Goal: Task Accomplishment & Management: Complete application form

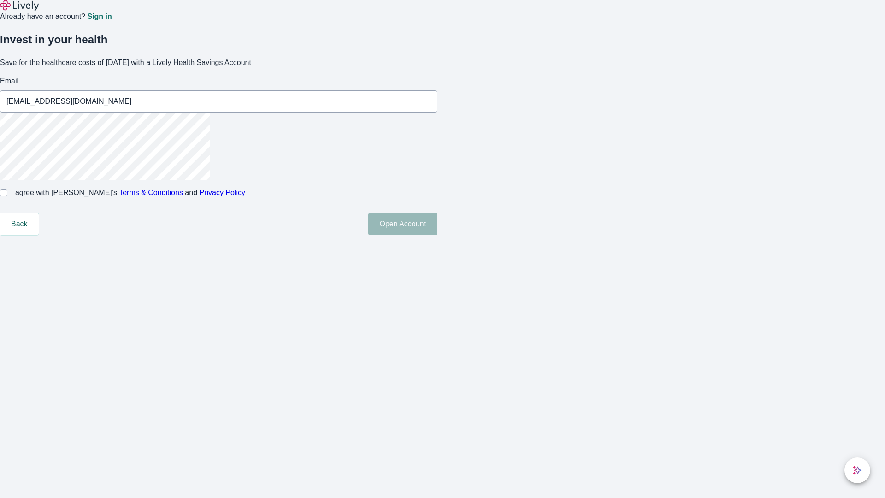
click at [7, 196] on input "I agree with Lively’s Terms & Conditions and Privacy Policy" at bounding box center [3, 192] width 7 height 7
checkbox input "true"
click at [437, 235] on button "Open Account" at bounding box center [402, 224] width 69 height 22
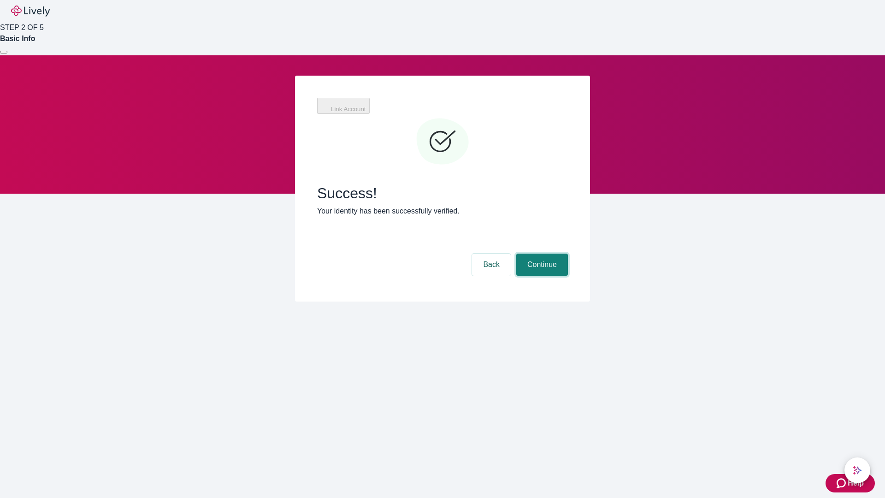
click at [540, 253] on button "Continue" at bounding box center [542, 264] width 52 height 22
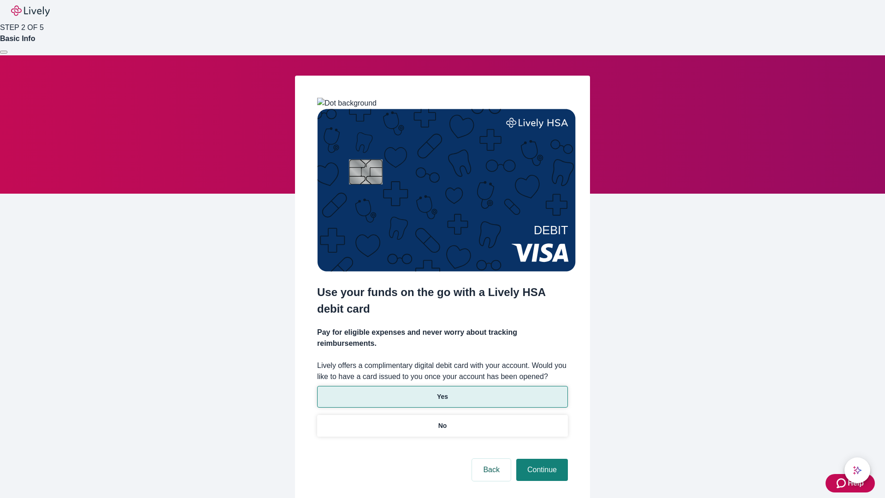
click at [442, 392] on p "Yes" at bounding box center [442, 397] width 11 height 10
click at [540, 458] on button "Continue" at bounding box center [542, 469] width 52 height 22
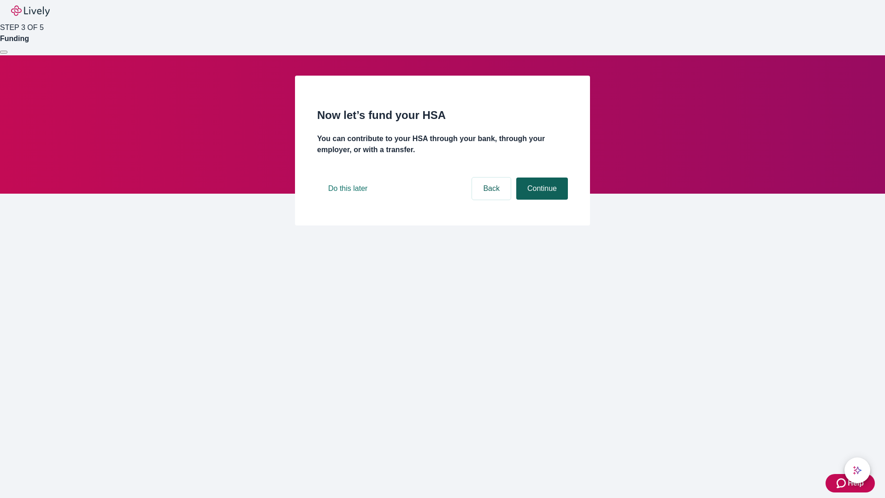
click at [540, 199] on button "Continue" at bounding box center [542, 188] width 52 height 22
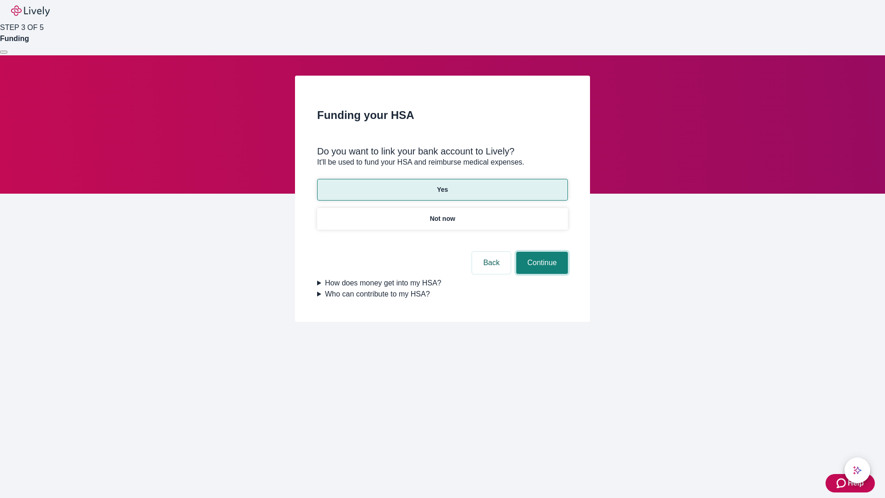
click at [540, 252] on button "Continue" at bounding box center [542, 263] width 52 height 22
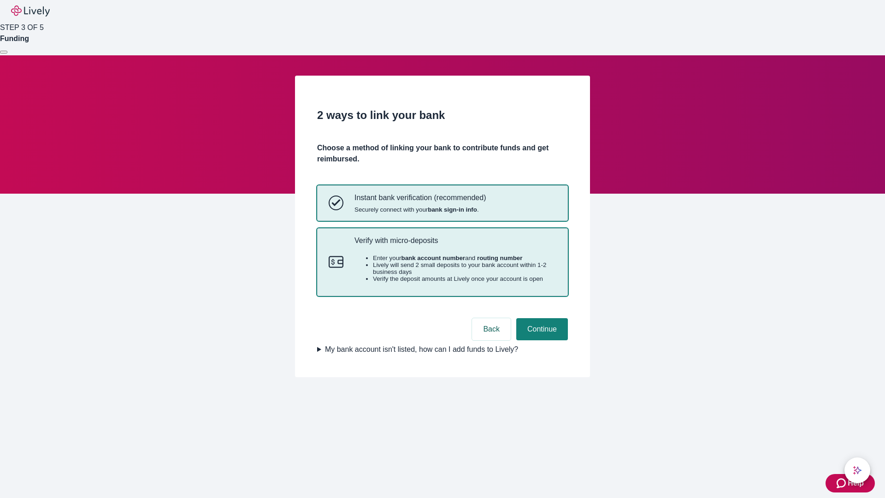
click at [455, 245] on p "Verify with micro-deposits" at bounding box center [455, 240] width 202 height 9
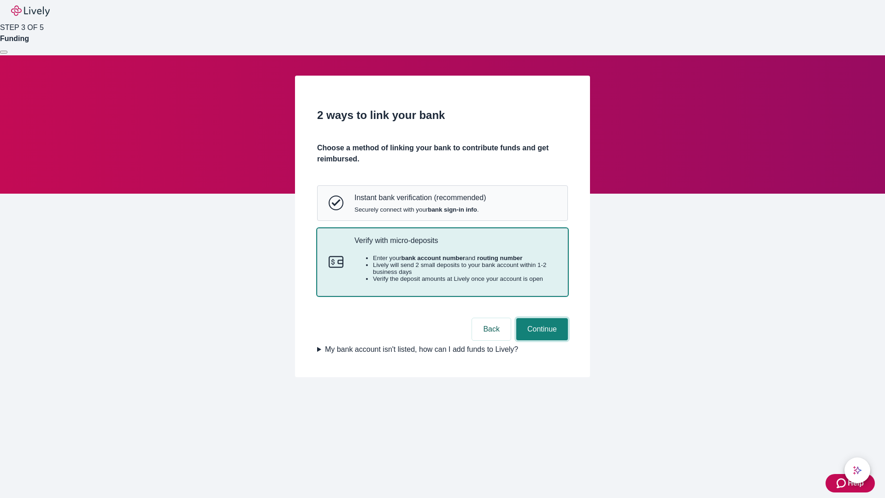
click at [540, 340] on button "Continue" at bounding box center [542, 329] width 52 height 22
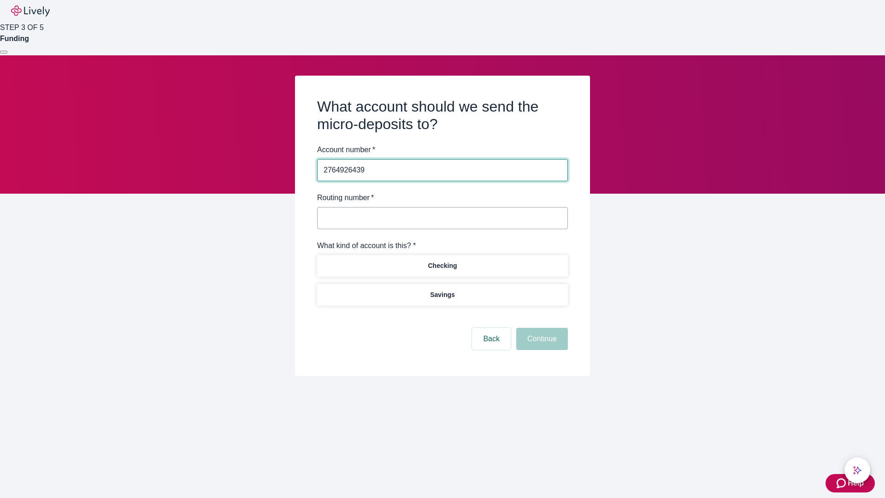
type input "2764926439"
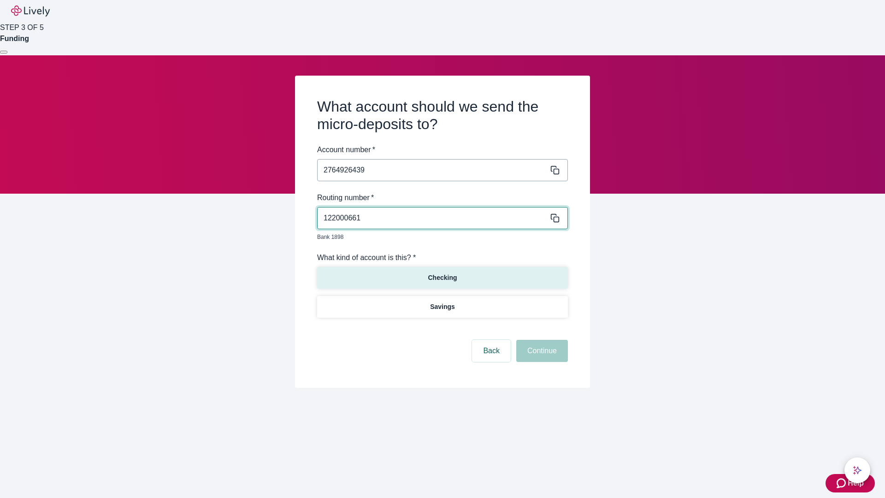
type input "122000661"
click at [442, 273] on p "Checking" at bounding box center [442, 278] width 29 height 10
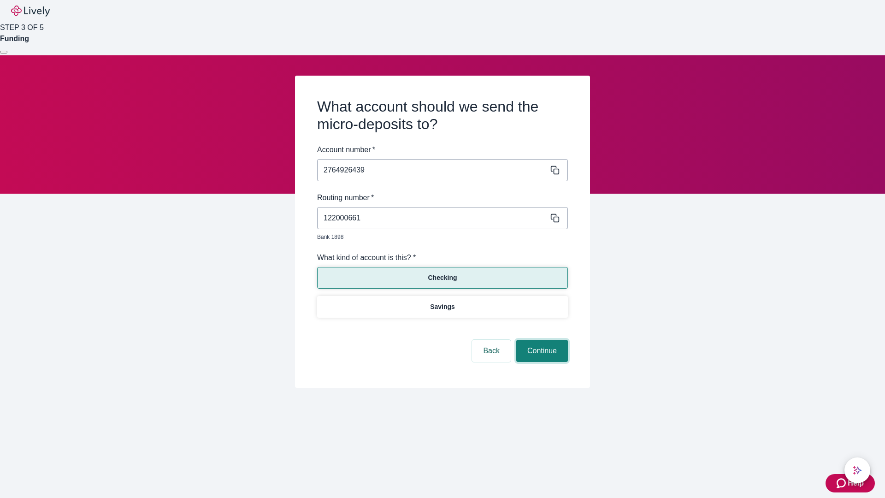
click at [540, 340] on button "Continue" at bounding box center [542, 351] width 52 height 22
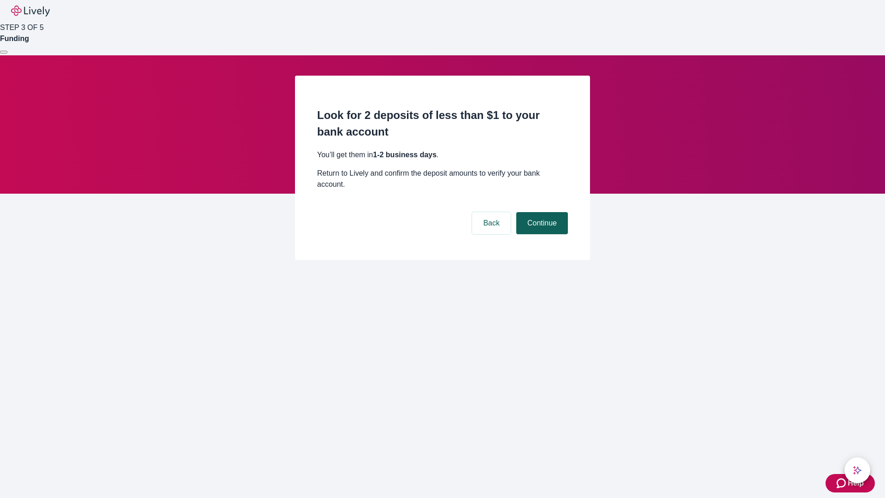
click at [540, 212] on button "Continue" at bounding box center [542, 223] width 52 height 22
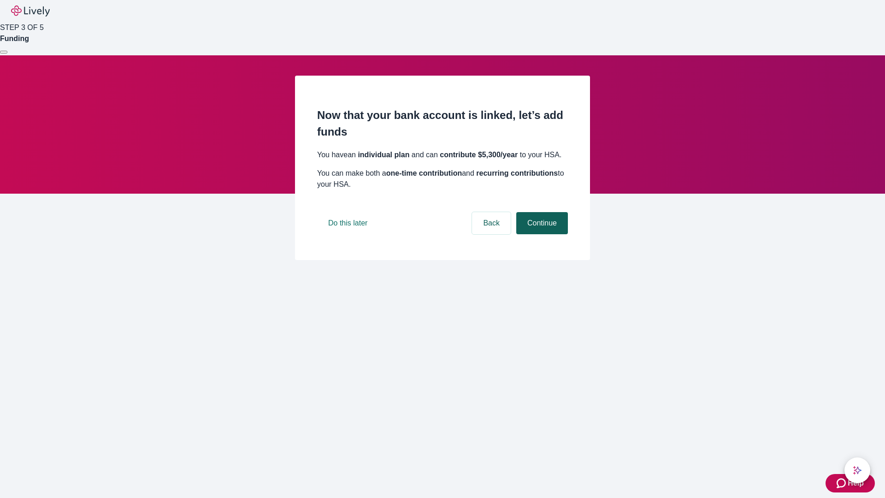
click at [540, 234] on button "Continue" at bounding box center [542, 223] width 52 height 22
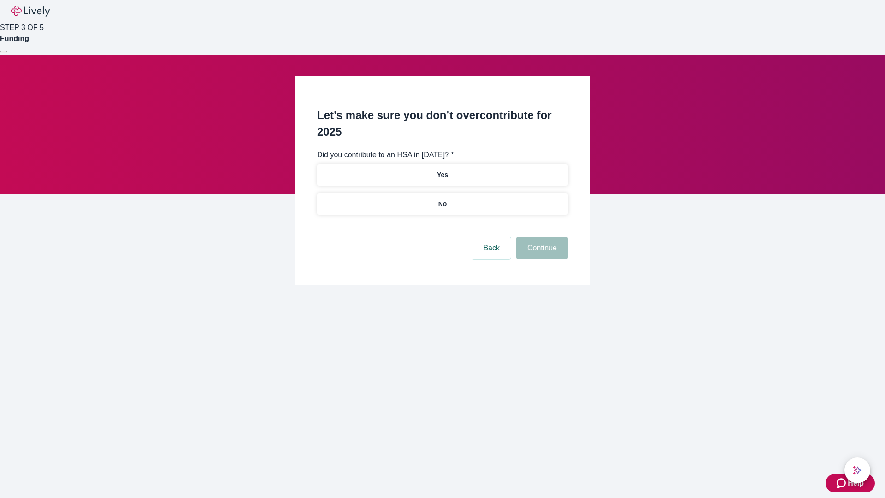
click at [442, 199] on p "No" at bounding box center [442, 204] width 9 height 10
click at [540, 237] on button "Continue" at bounding box center [542, 248] width 52 height 22
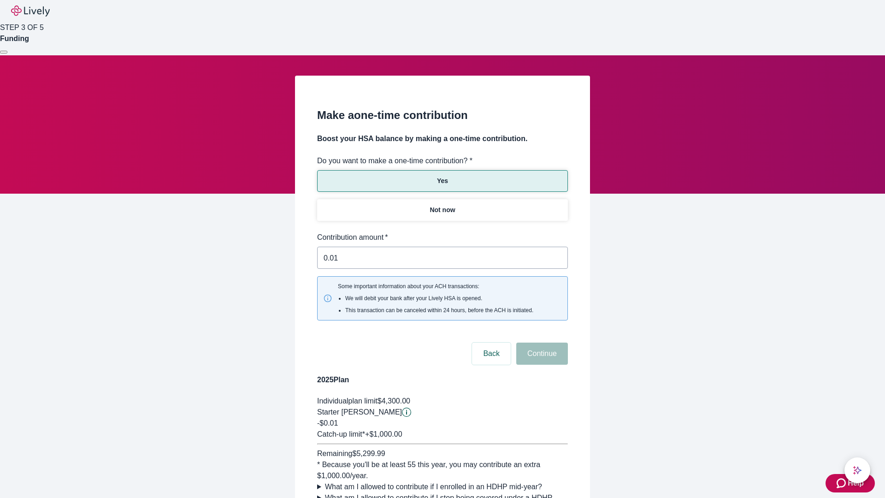
type input "0.01"
click at [540, 342] on button "Continue" at bounding box center [542, 353] width 52 height 22
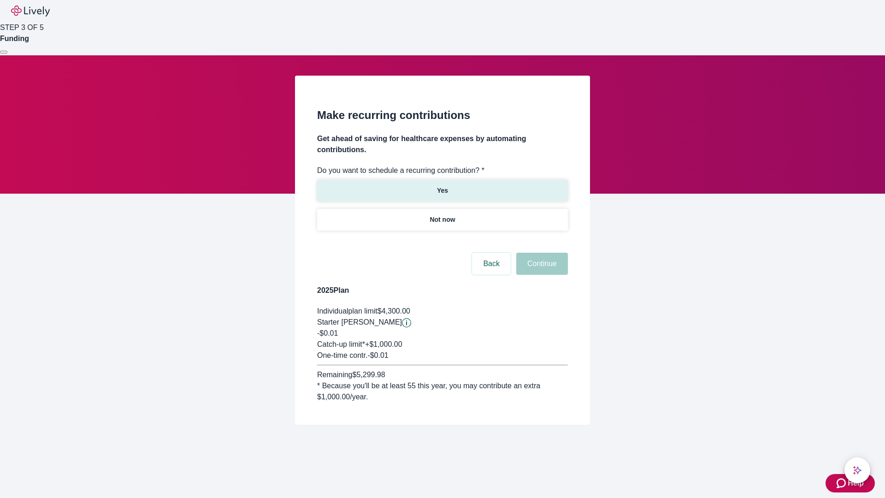
click at [442, 186] on p "Yes" at bounding box center [442, 191] width 11 height 10
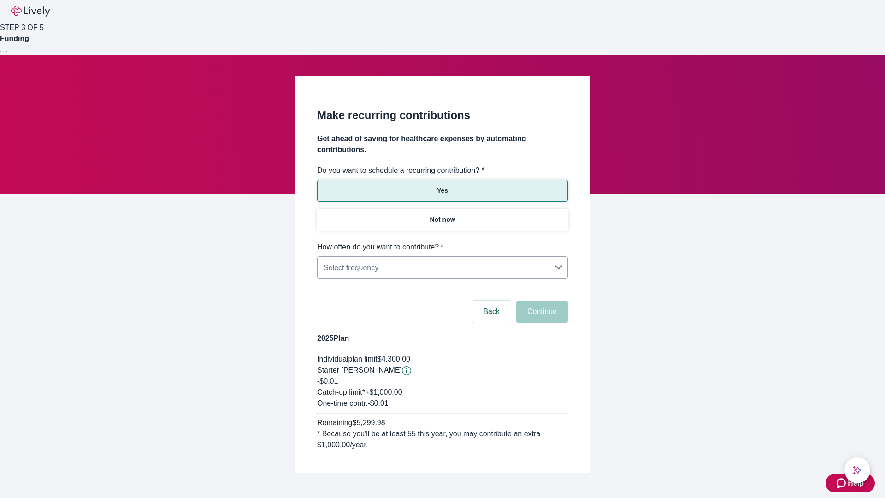
click at [442, 241] on body "Help STEP 3 OF 5 Funding Make recurring contributions Get ahead of saving for h…" at bounding box center [442, 258] width 885 height 516
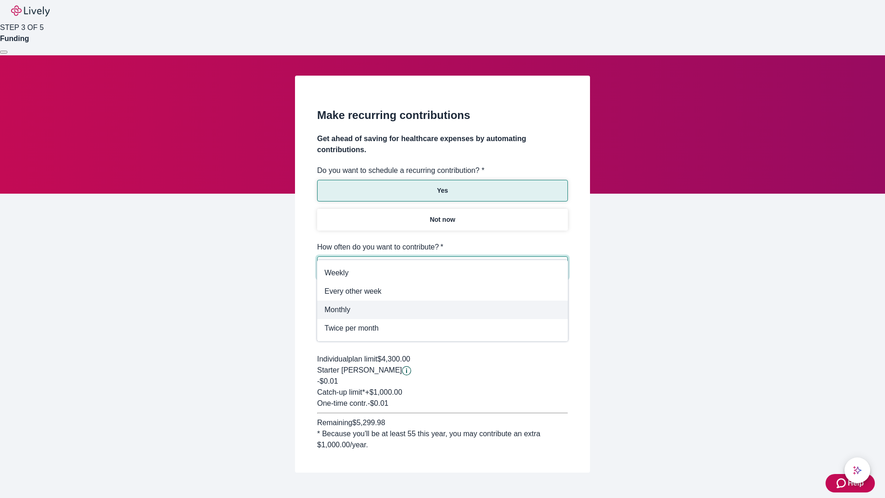
click at [442, 310] on span "Monthly" at bounding box center [442, 309] width 236 height 11
type input "Monthly"
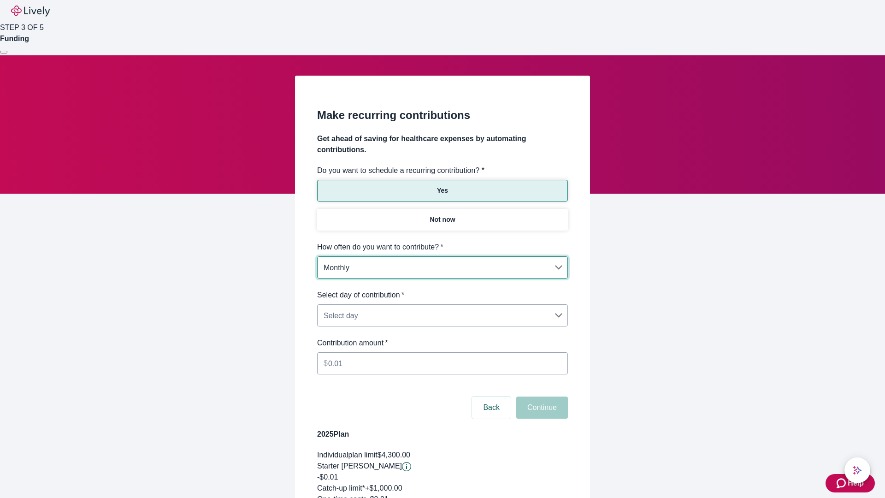
click at [442, 289] on body "Help STEP 3 OF 5 Funding Make recurring contributions Get ahead of saving for h…" at bounding box center [442, 306] width 885 height 612
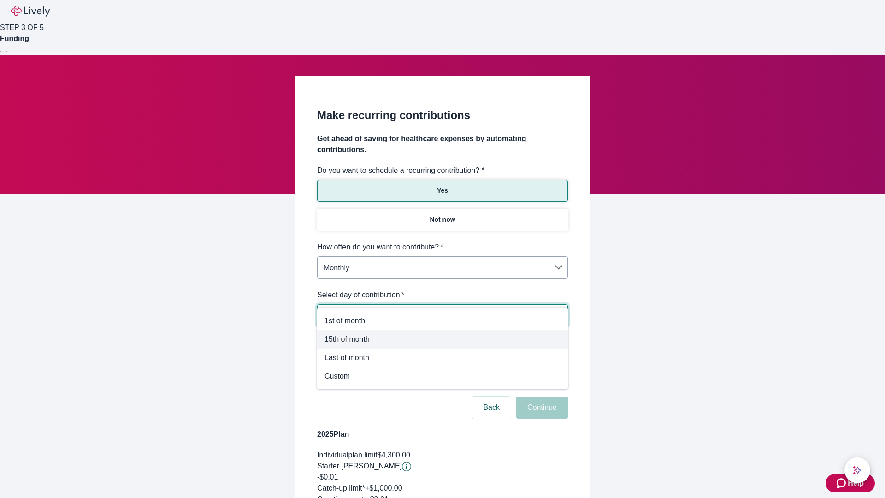
click at [442, 339] on span "15th of month" at bounding box center [442, 339] width 236 height 11
type input "Monthly15th"
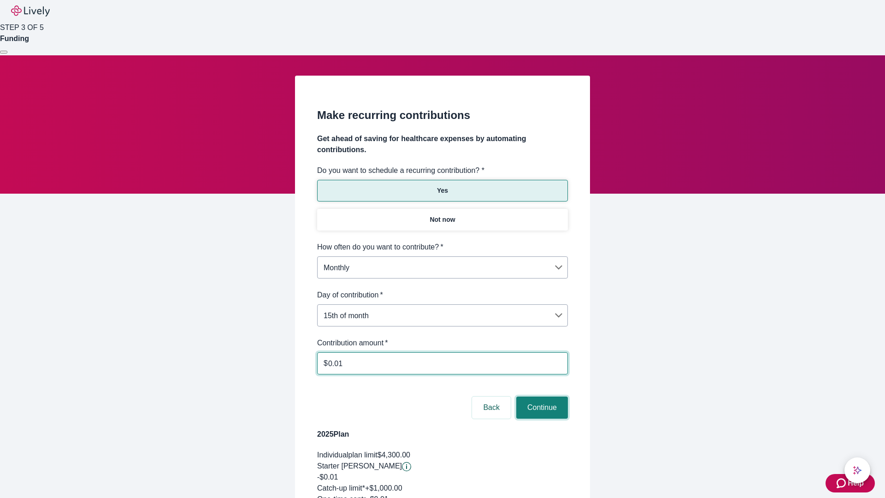
click at [540, 396] on button "Continue" at bounding box center [542, 407] width 52 height 22
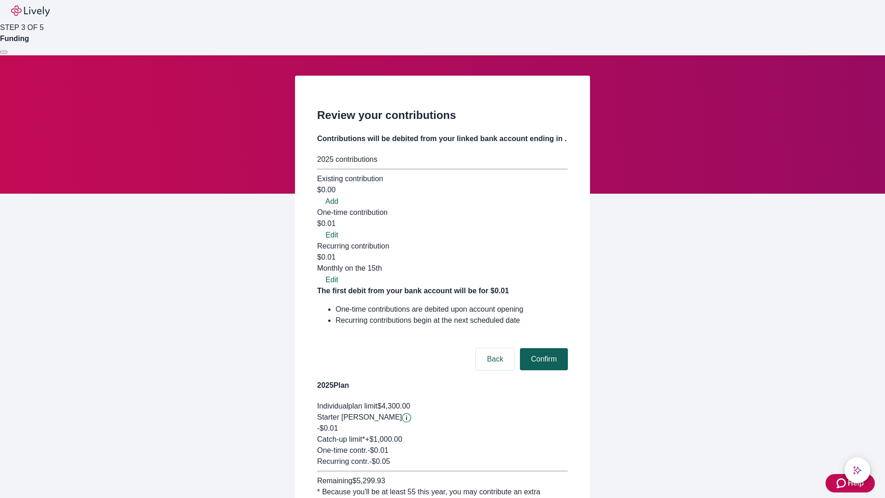
click at [542, 348] on button "Confirm" at bounding box center [544, 359] width 48 height 22
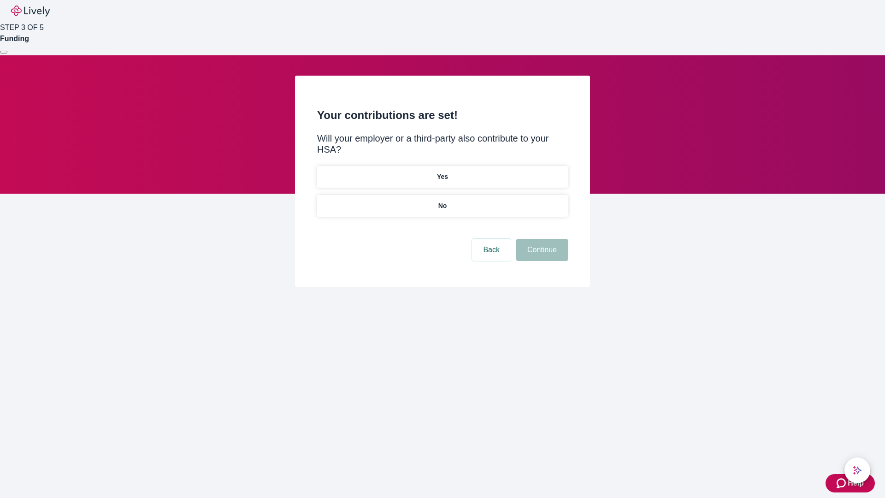
click at [442, 172] on p "Yes" at bounding box center [442, 177] width 11 height 10
click at [540, 239] on button "Continue" at bounding box center [542, 250] width 52 height 22
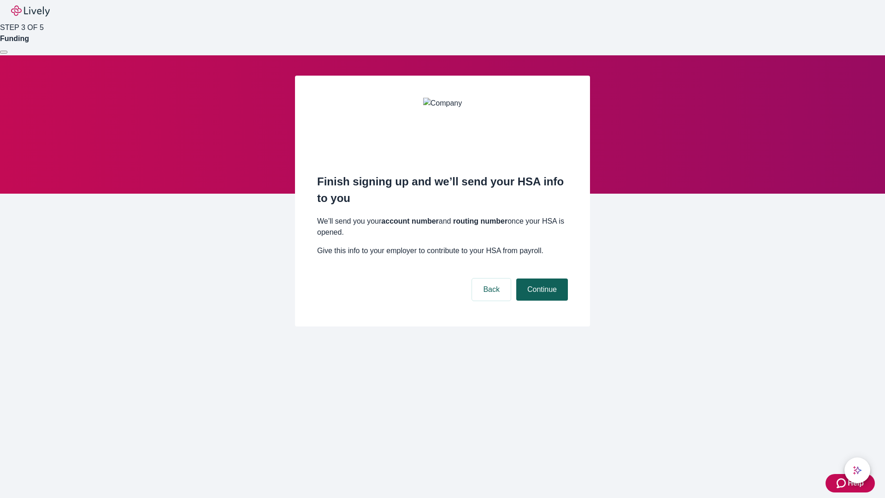
click at [540, 278] on button "Continue" at bounding box center [542, 289] width 52 height 22
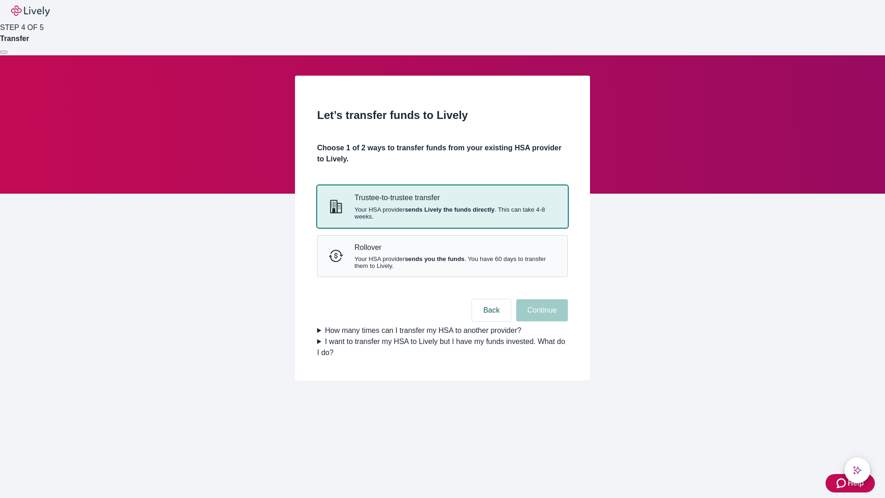
click at [442, 213] on strong "sends Lively the funds directly" at bounding box center [449, 209] width 90 height 7
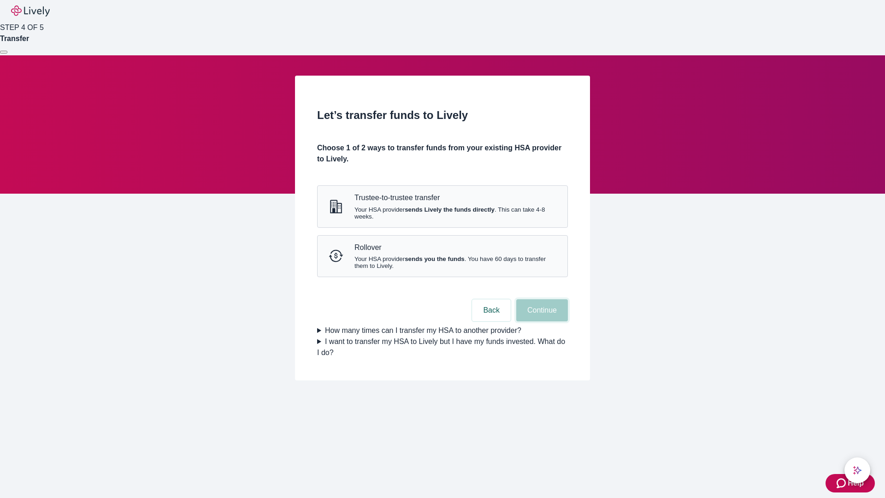
click at [540, 321] on button "Continue" at bounding box center [542, 310] width 52 height 22
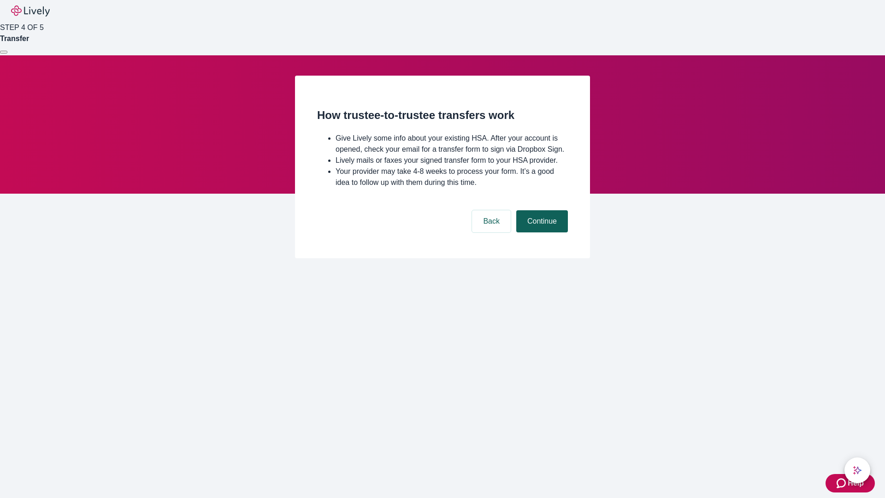
click at [540, 232] on button "Continue" at bounding box center [542, 221] width 52 height 22
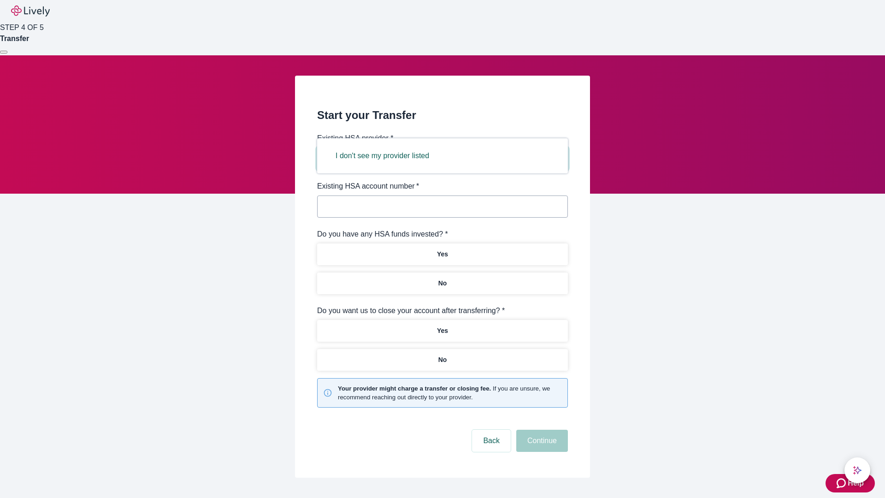
click at [385, 156] on button "I don't see my provider listed" at bounding box center [382, 156] width 116 height 22
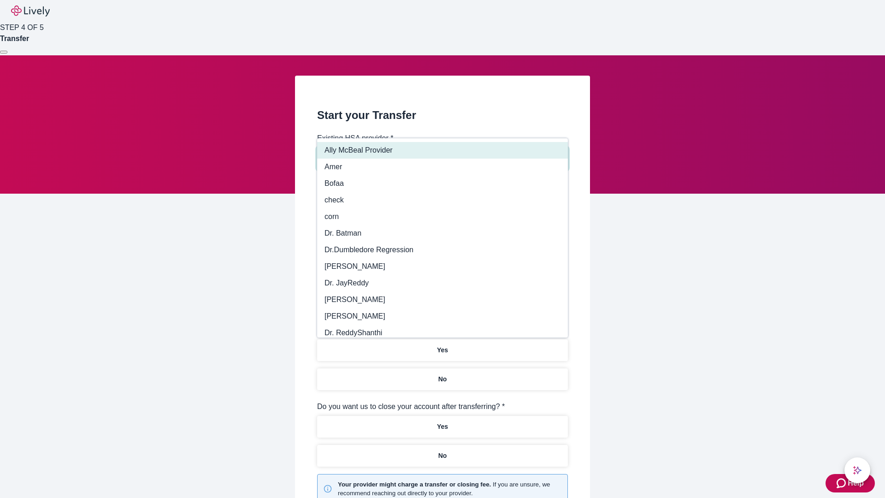
type input "Other"
type input "Health Equity"
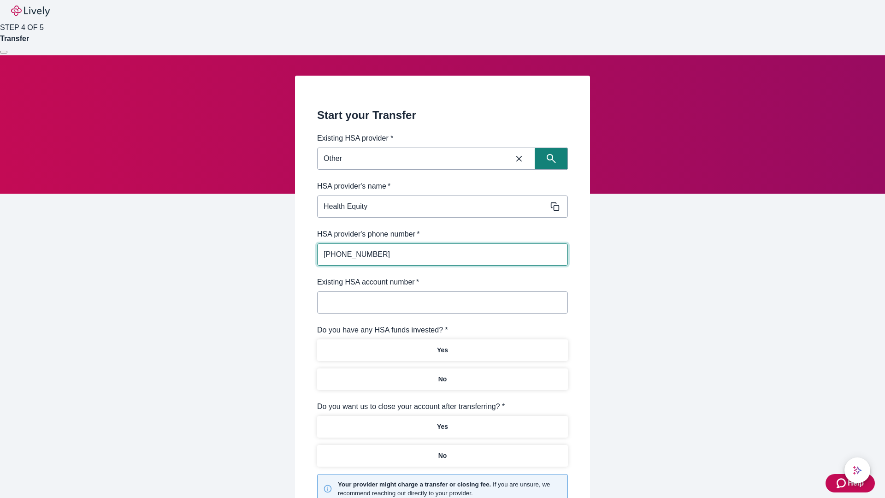
type input "(434) 343-4344"
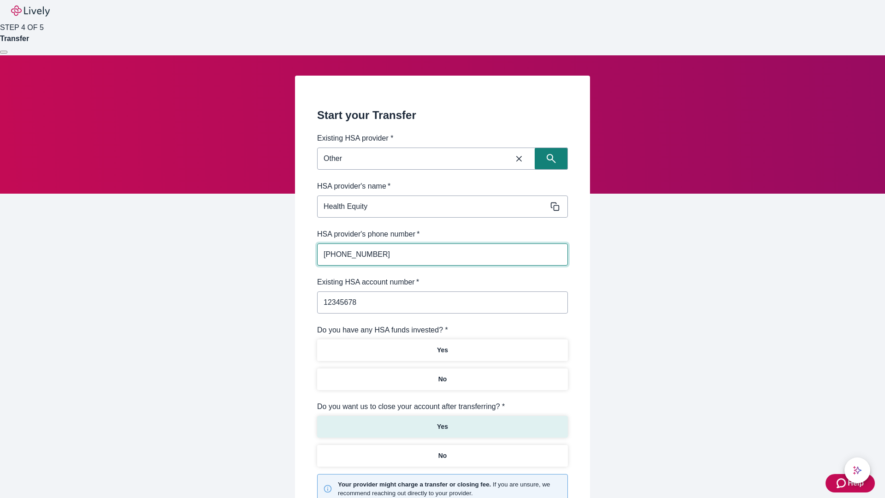
type input "12345678"
click at [442, 374] on p "No" at bounding box center [442, 379] width 9 height 10
click at [442, 422] on p "Yes" at bounding box center [442, 427] width 11 height 10
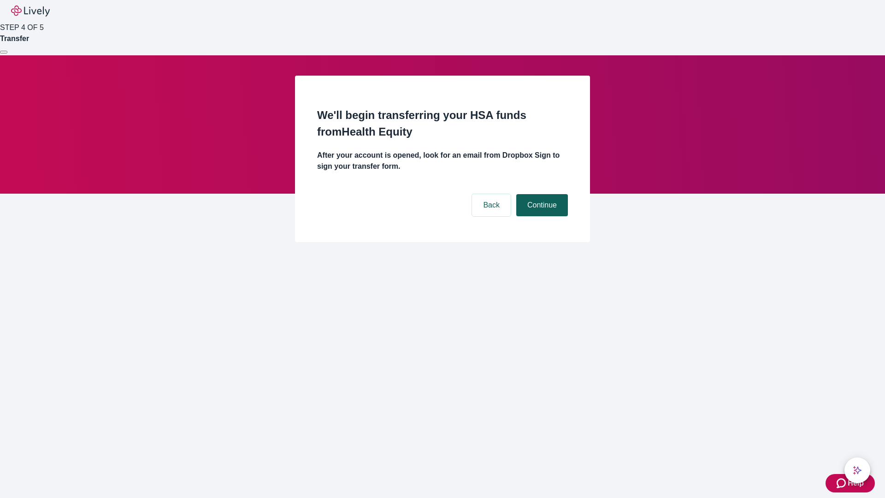
click at [540, 194] on button "Continue" at bounding box center [542, 205] width 52 height 22
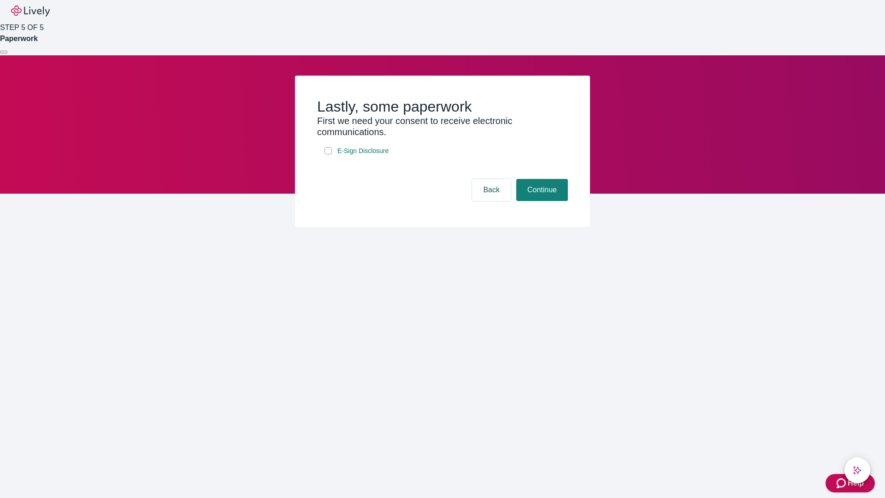
click at [328, 154] on input "E-Sign Disclosure" at bounding box center [327, 150] width 7 height 7
checkbox input "true"
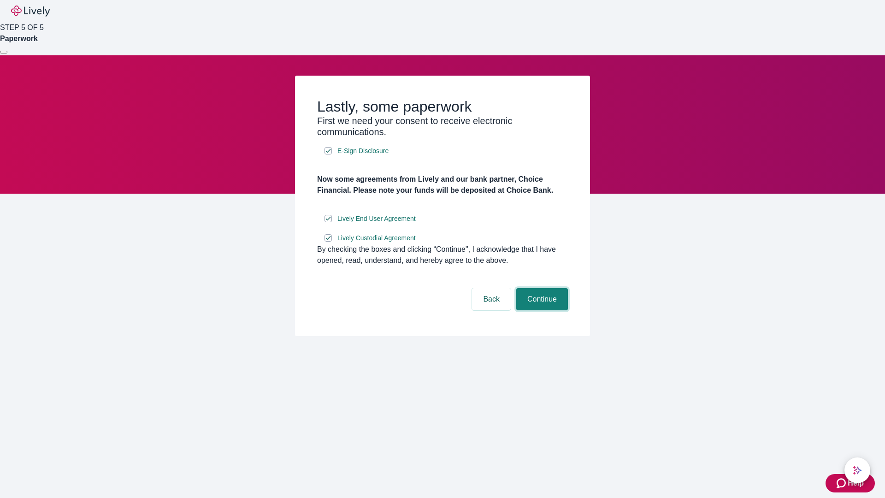
click at [540, 310] on button "Continue" at bounding box center [542, 299] width 52 height 22
